Goal: Information Seeking & Learning: Learn about a topic

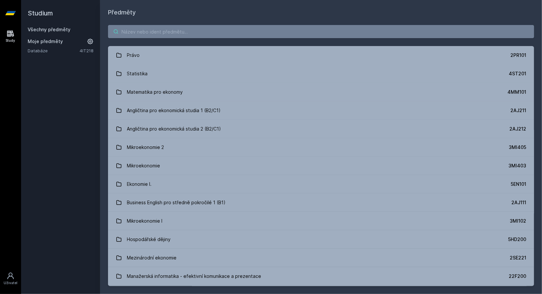
drag, startPoint x: 251, startPoint y: 24, endPoint x: 245, endPoint y: 28, distance: 7.8
click at [245, 28] on div "Právo 2PR101 Statistika 4ST201 Matematika pro ekonomy 4MM101 Angličtina pro eko…" at bounding box center [321, 155] width 442 height 277
click at [245, 28] on input "search" at bounding box center [321, 31] width 426 height 13
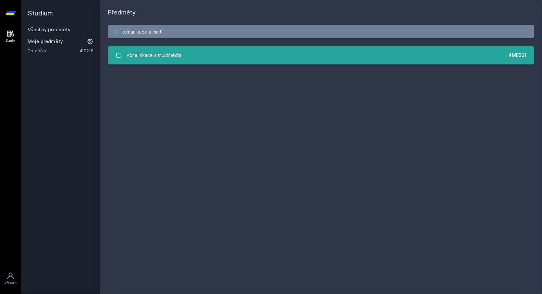
type input "komunikace a multi"
click at [181, 56] on div "Komunikace a multimédia" at bounding box center [154, 55] width 55 height 13
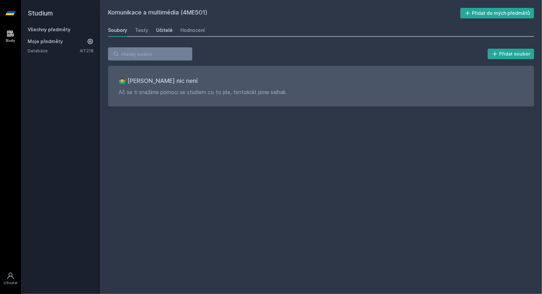
click at [164, 29] on div "Učitelé" at bounding box center [164, 30] width 16 height 7
click at [120, 30] on div "Soubory" at bounding box center [117, 30] width 19 height 7
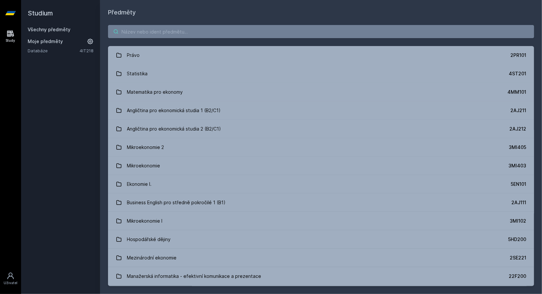
click at [263, 37] on input "search" at bounding box center [321, 31] width 426 height 13
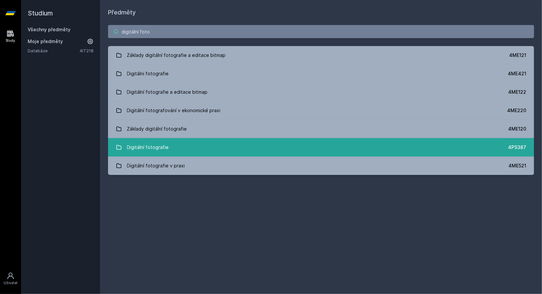
type input "digitální foto"
click at [162, 146] on div "Digitální fotografie" at bounding box center [148, 147] width 42 height 13
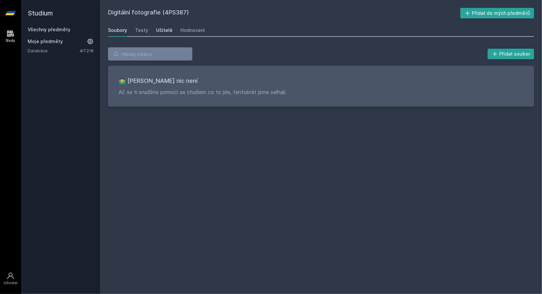
click at [166, 30] on div "Učitelé" at bounding box center [164, 30] width 16 height 7
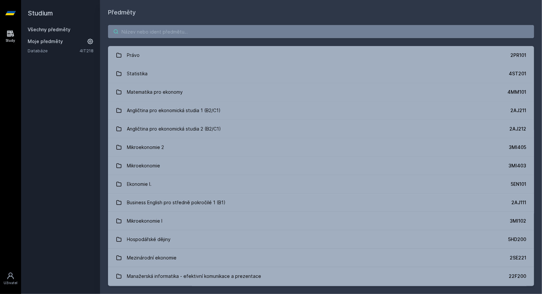
click at [273, 29] on input "search" at bounding box center [321, 31] width 426 height 13
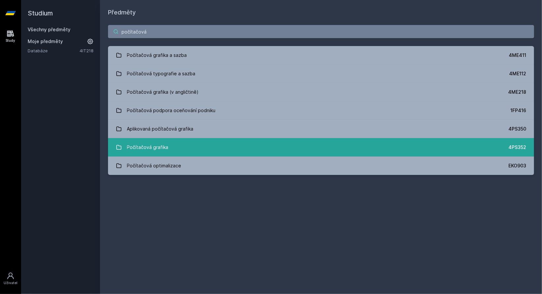
type input "počítačová"
click at [157, 144] on div "Počítačová grafika" at bounding box center [147, 147] width 41 height 13
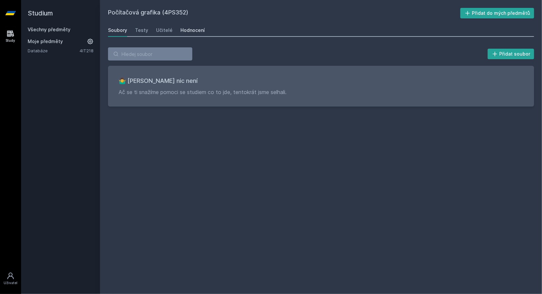
click at [192, 28] on div "Hodnocení" at bounding box center [192, 30] width 24 height 7
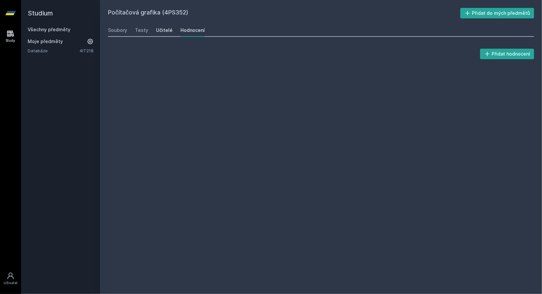
click at [159, 30] on div "Učitelé" at bounding box center [164, 30] width 16 height 7
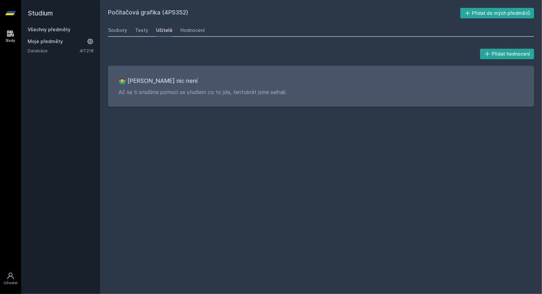
click at [159, 30] on div "Učitelé" at bounding box center [164, 30] width 16 height 7
